Goal: Transaction & Acquisition: Purchase product/service

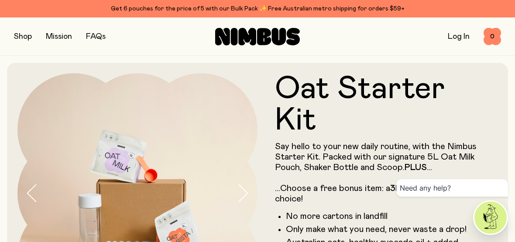
click at [24, 39] on button "button" at bounding box center [23, 37] width 18 height 12
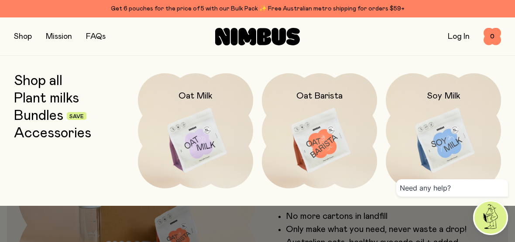
click at [454, 148] on img at bounding box center [443, 140] width 115 height 135
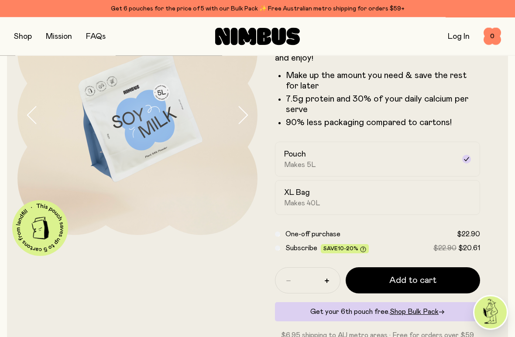
scroll to position [79, 0]
click at [309, 202] on span "Makes 40L" at bounding box center [302, 203] width 36 height 9
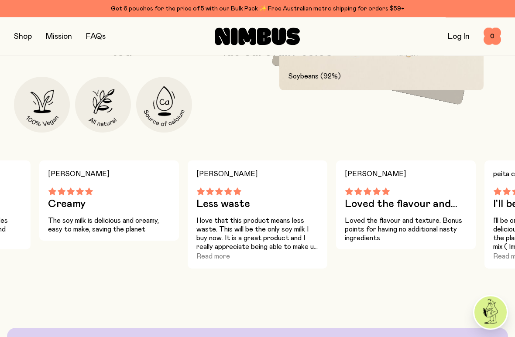
scroll to position [544, 0]
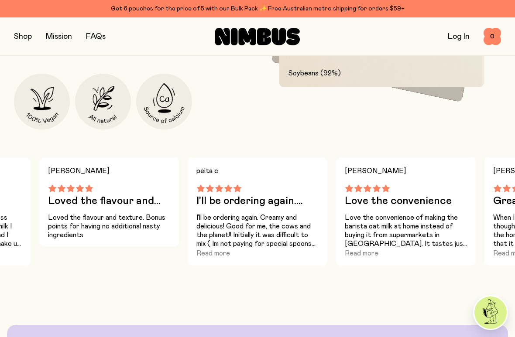
click at [229, 242] on button "Read more" at bounding box center [213, 253] width 34 height 10
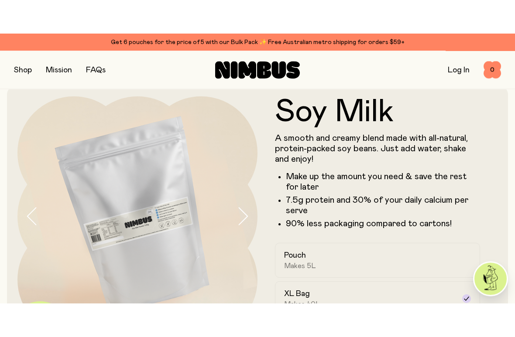
scroll to position [10, 0]
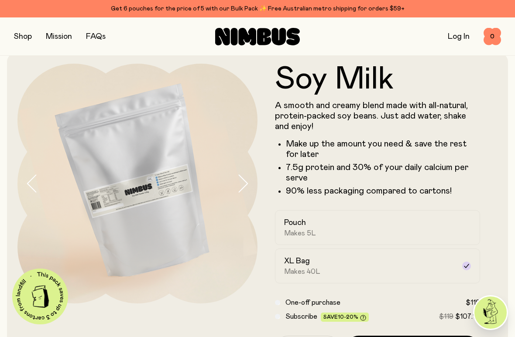
click at [25, 40] on button "button" at bounding box center [23, 37] width 18 height 12
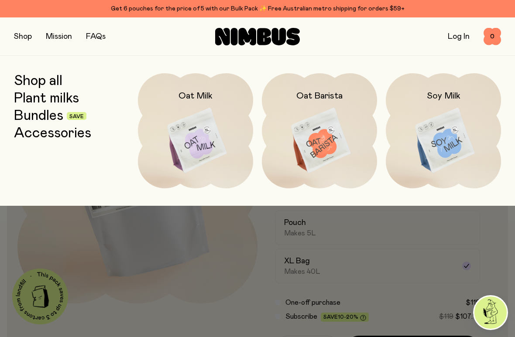
click at [76, 134] on link "Accessories" at bounding box center [52, 134] width 77 height 16
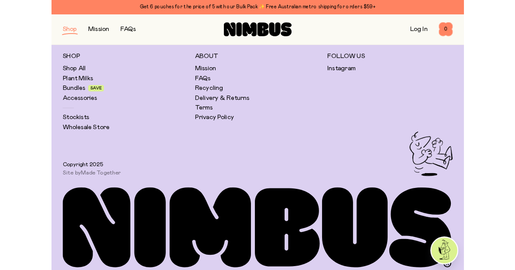
scroll to position [411, 0]
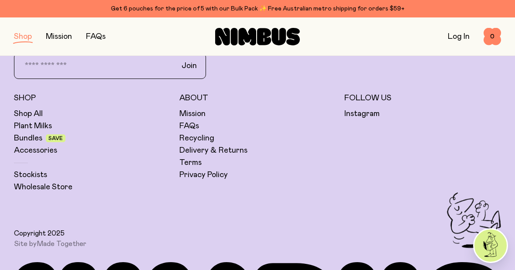
click at [203, 137] on link "Recycling" at bounding box center [196, 138] width 35 height 10
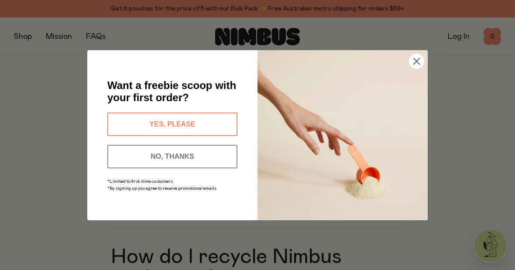
click at [217, 167] on button "NO, THANKS" at bounding box center [172, 157] width 130 height 24
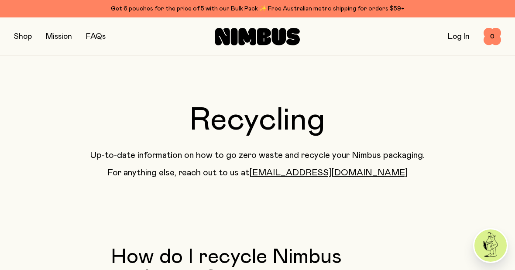
click at [461, 36] on link "Log In" at bounding box center [459, 37] width 22 height 8
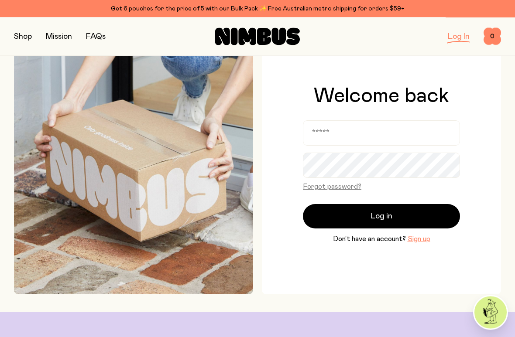
scroll to position [31, 0]
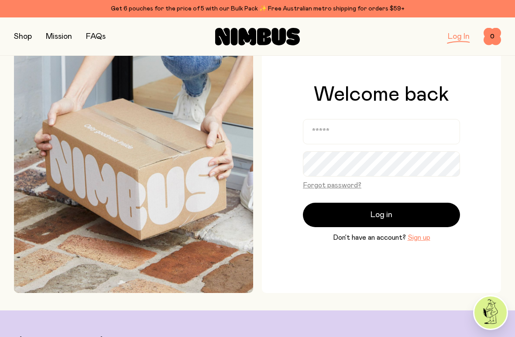
click at [422, 237] on button "Sign up" at bounding box center [419, 238] width 23 height 10
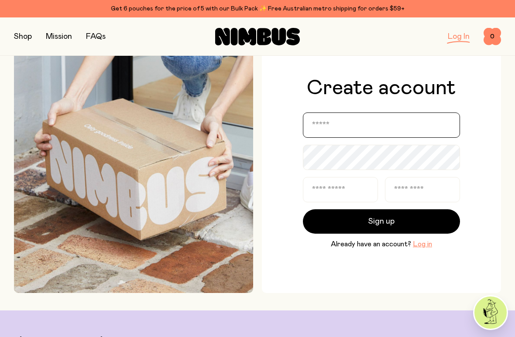
click at [372, 130] on input "email" at bounding box center [381, 125] width 157 height 25
type input "**********"
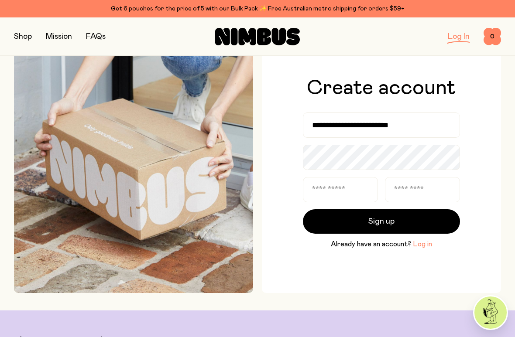
type input "**********"
type input "********"
type input "**********"
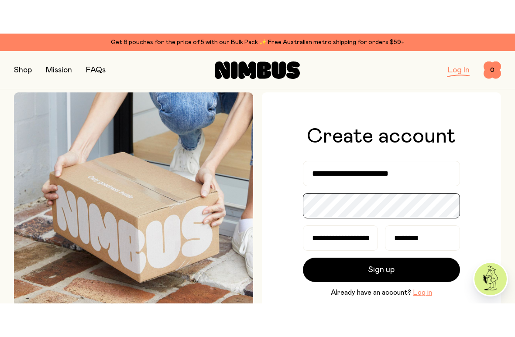
scroll to position [0, 0]
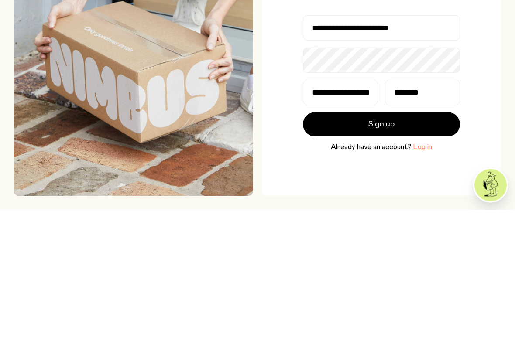
click at [405, 240] on button "Sign up" at bounding box center [381, 252] width 157 height 24
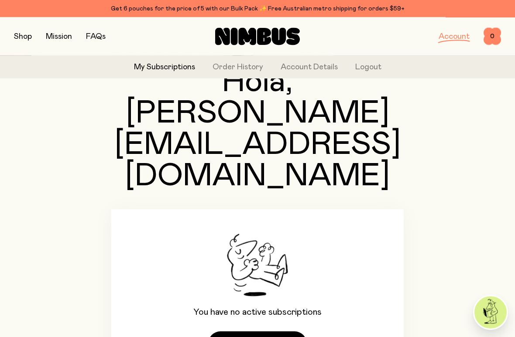
scroll to position [55, 0]
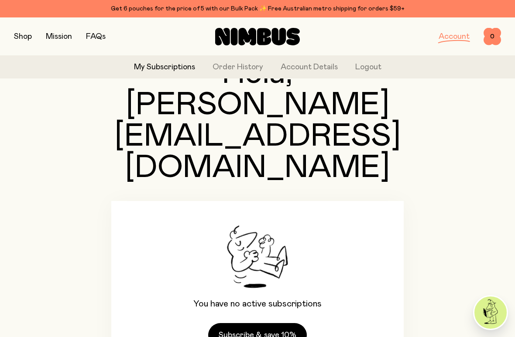
click at [274, 242] on link "Subscribe & save 10%" at bounding box center [257, 335] width 99 height 24
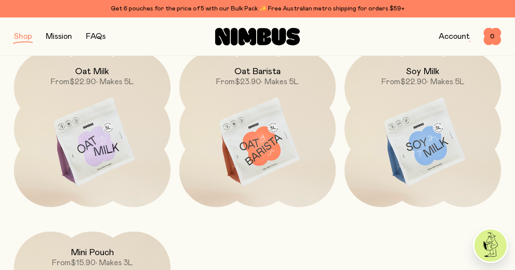
scroll to position [128, 0]
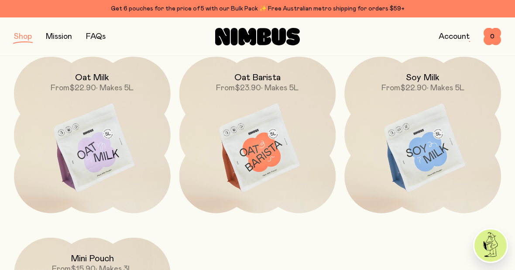
click at [448, 167] on img at bounding box center [422, 149] width 157 height 184
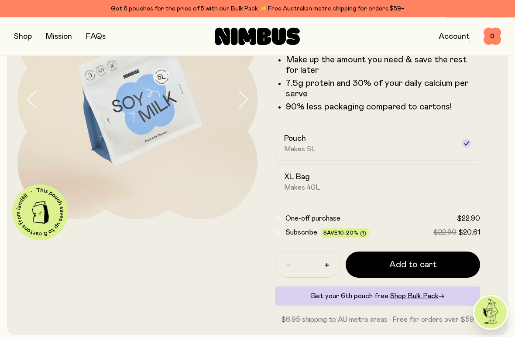
click at [467, 189] on label "XL Bag Makes 40L" at bounding box center [377, 182] width 205 height 35
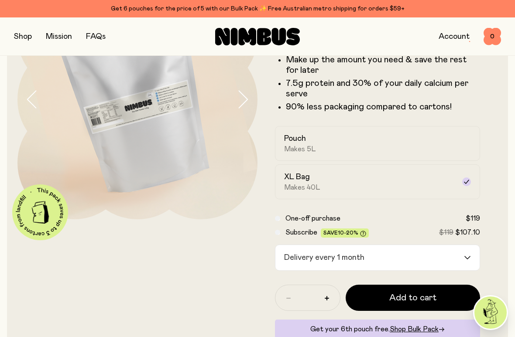
click at [462, 242] on input "Search for option" at bounding box center [416, 257] width 96 height 25
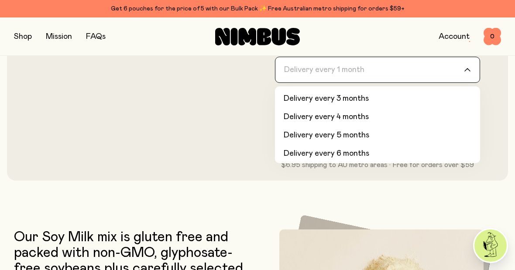
scroll to position [35, 0]
click at [358, 153] on li "Delivery every 6 months" at bounding box center [377, 154] width 205 height 18
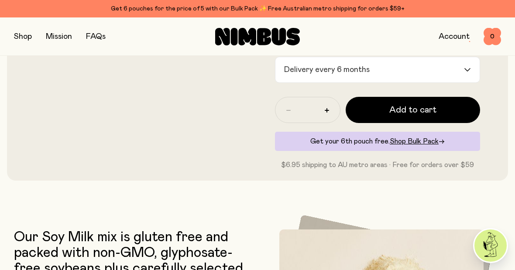
click at [436, 110] on button "Add to cart" at bounding box center [413, 110] width 134 height 26
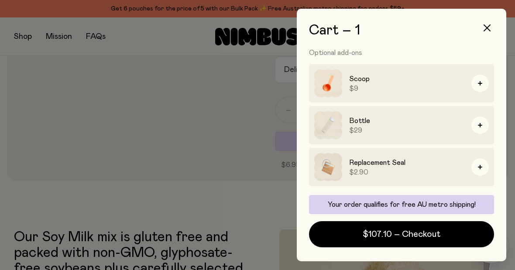
scroll to position [99, 0]
click at [443, 241] on button "$107.10 – Checkout" at bounding box center [401, 234] width 185 height 26
